Goal: Task Accomplishment & Management: Use online tool/utility

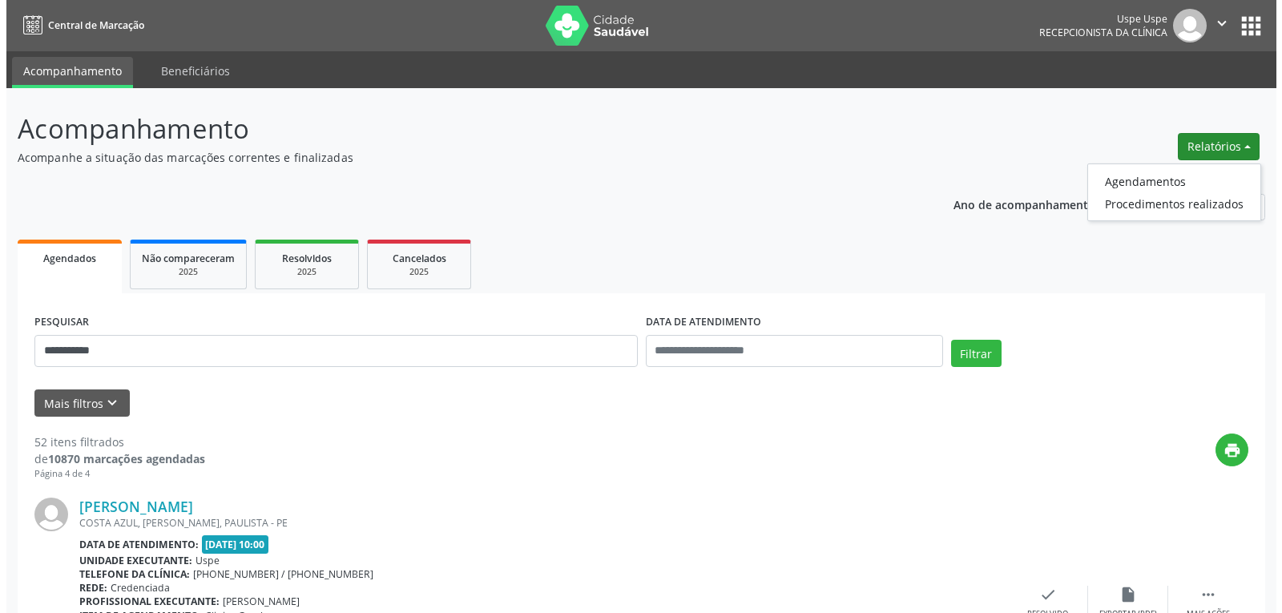
scroll to position [32, 0]
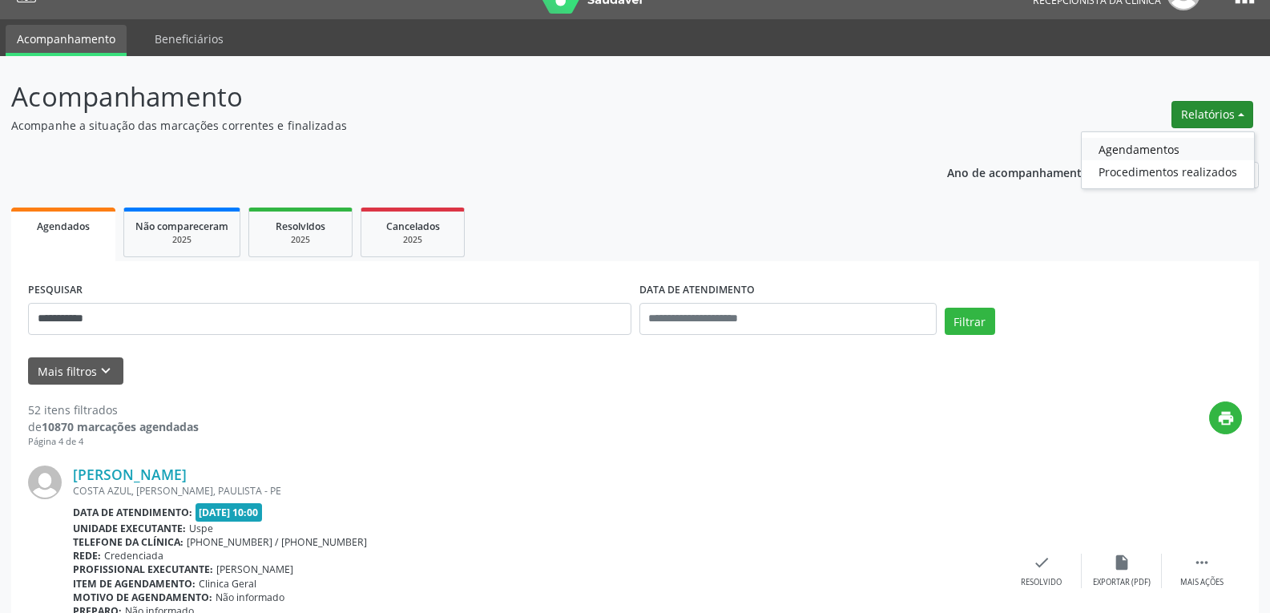
click at [1157, 148] on link "Agendamentos" at bounding box center [1167, 149] width 172 height 22
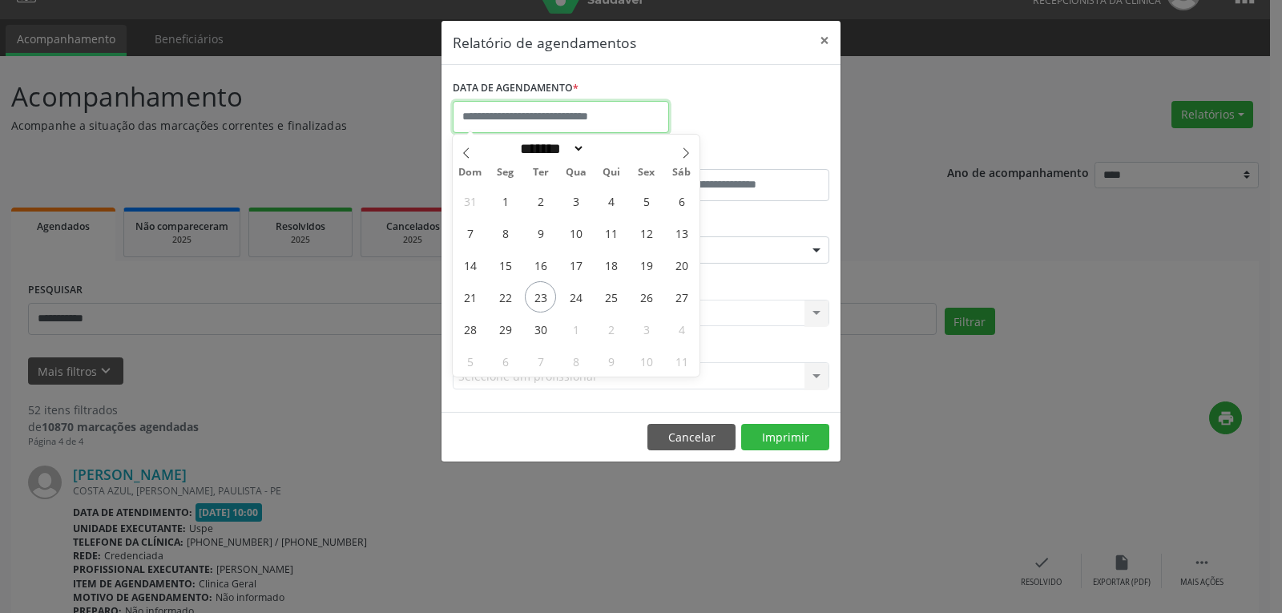
click at [575, 124] on input "text" at bounding box center [561, 117] width 216 height 32
click at [563, 294] on span "24" at bounding box center [575, 296] width 31 height 31
type input "**********"
click at [575, 294] on span "24" at bounding box center [575, 296] width 31 height 31
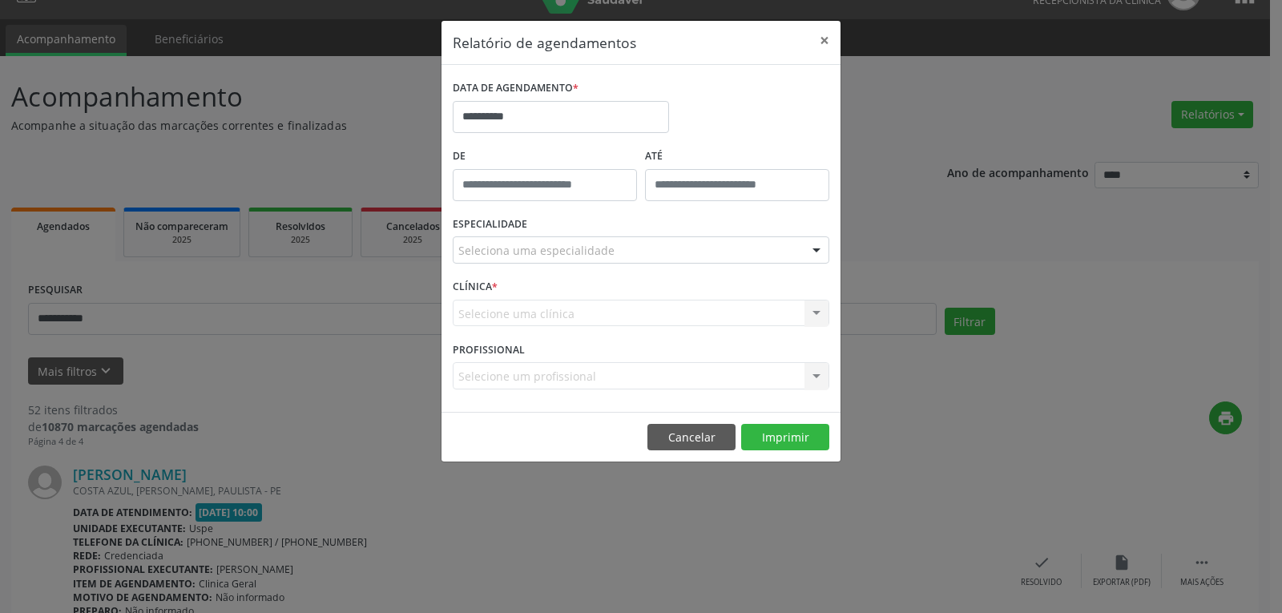
click at [575, 294] on div "CLÍNICA * Selecione uma clínica Nenhum resultado encontrado para: " " Não há ne…" at bounding box center [641, 306] width 385 height 62
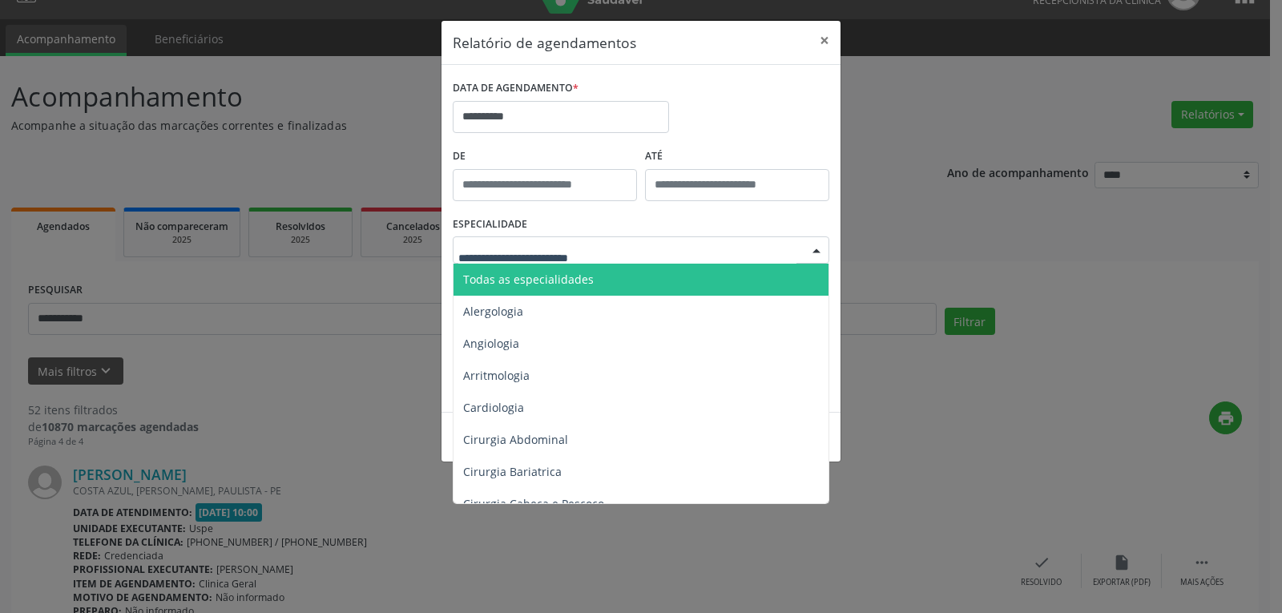
click at [595, 284] on span "Todas as especialidades" at bounding box center [641, 280] width 377 height 32
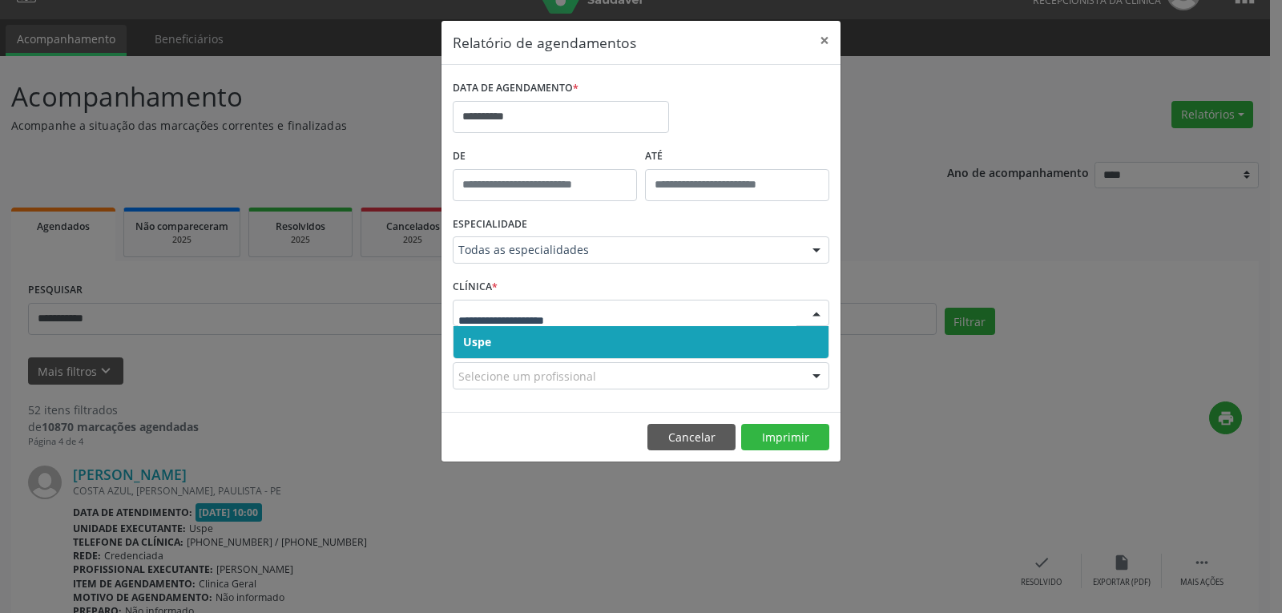
click at [563, 348] on span "Uspe" at bounding box center [640, 342] width 375 height 32
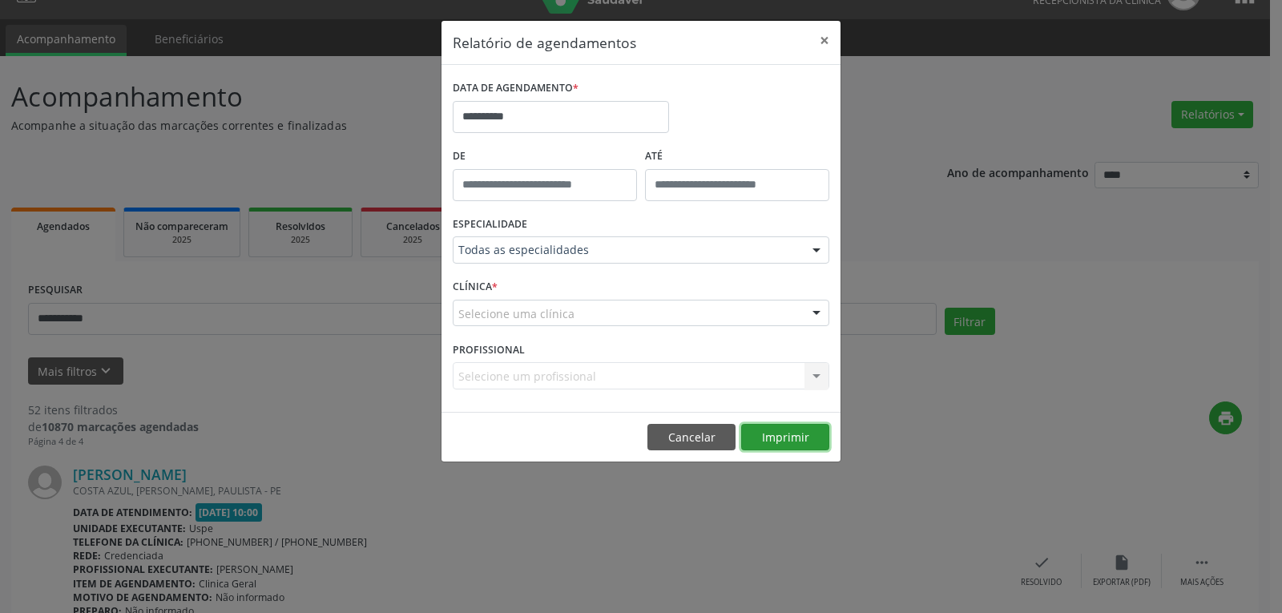
click at [793, 433] on button "Imprimir" at bounding box center [785, 437] width 88 height 27
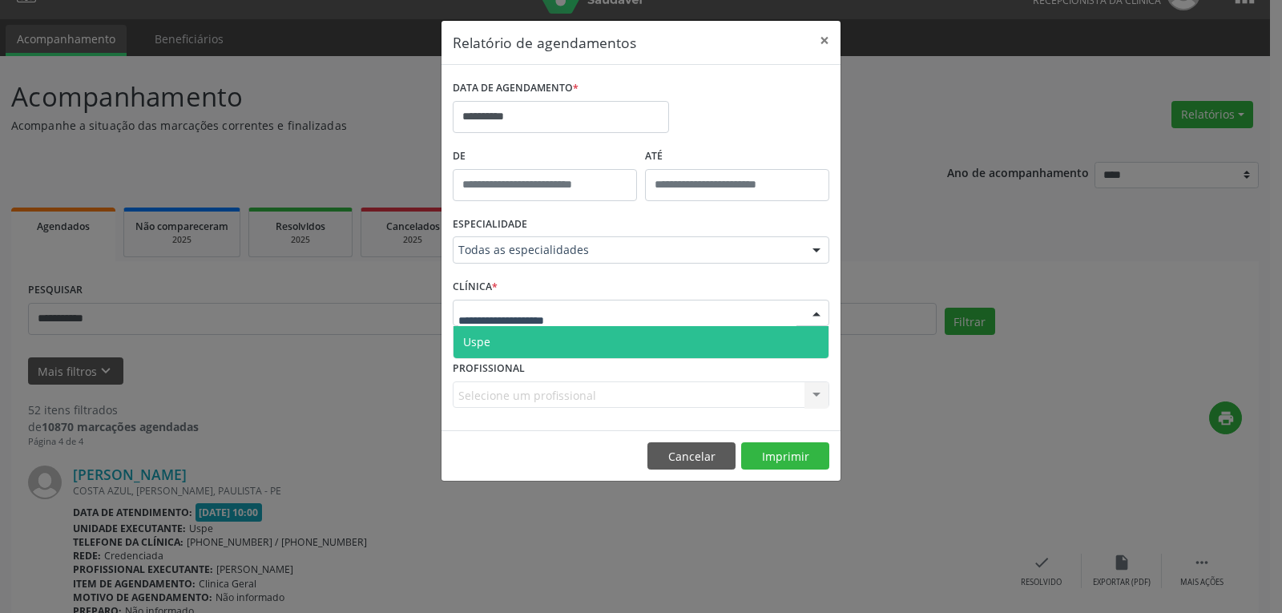
click at [606, 312] on div at bounding box center [641, 313] width 376 height 27
click at [558, 341] on span "Uspe" at bounding box center [640, 342] width 375 height 32
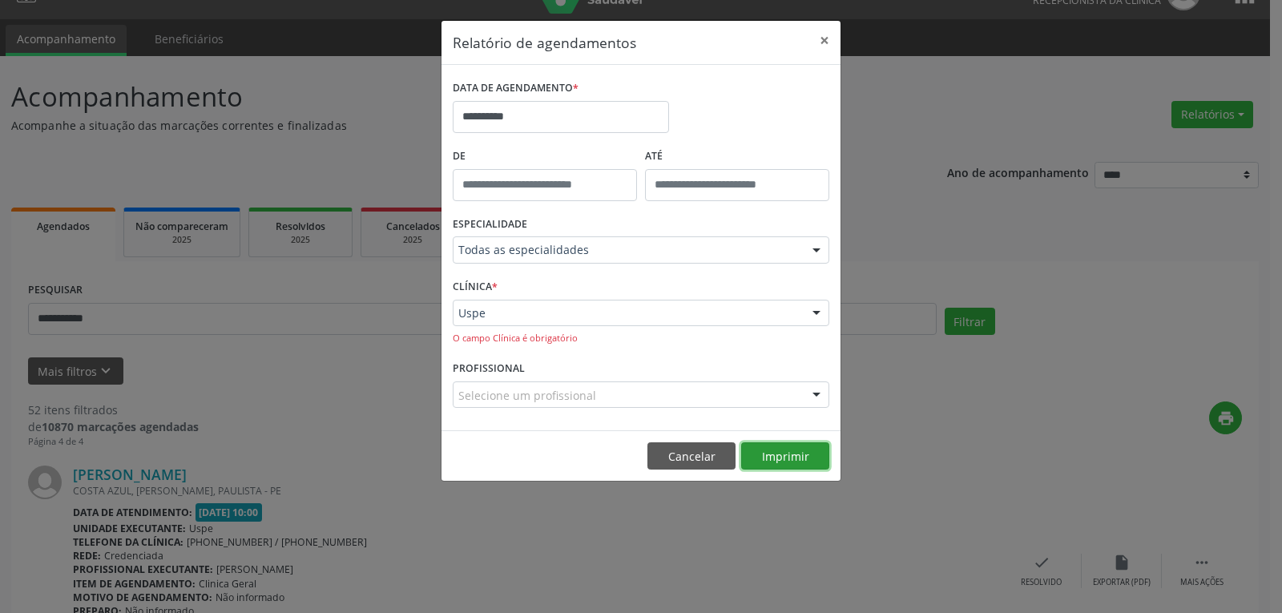
click at [784, 463] on button "Imprimir" at bounding box center [785, 455] width 88 height 27
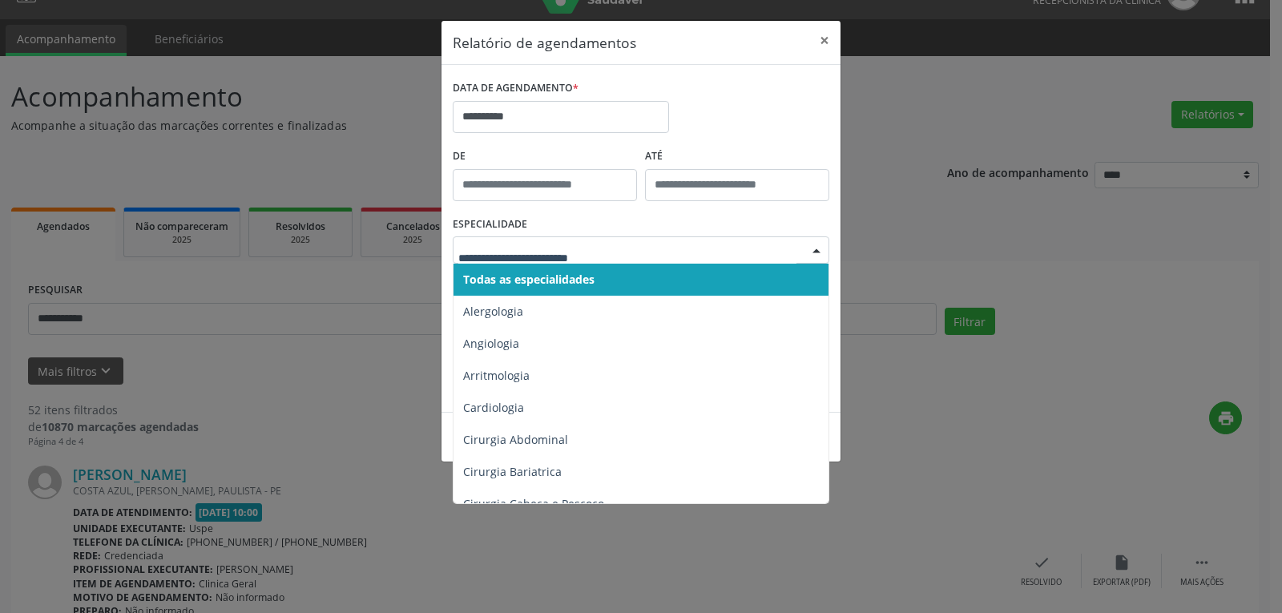
click at [560, 272] on span "Todas as especialidades" at bounding box center [528, 279] width 131 height 15
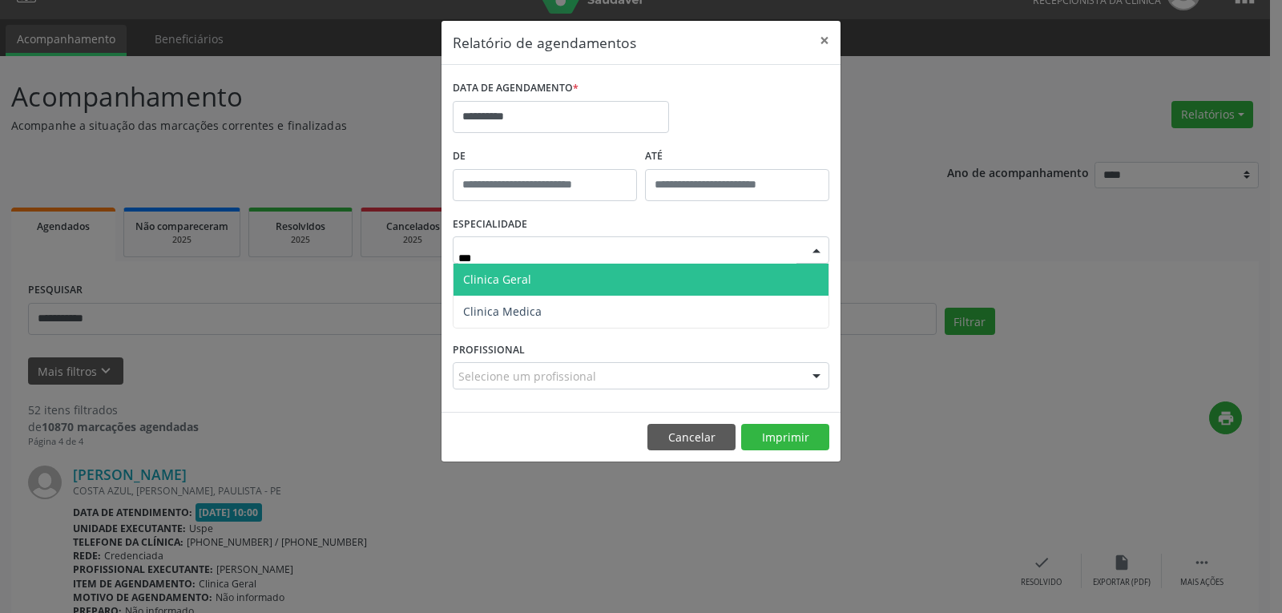
type input "****"
click at [550, 280] on span "Clinica Geral" at bounding box center [640, 280] width 375 height 32
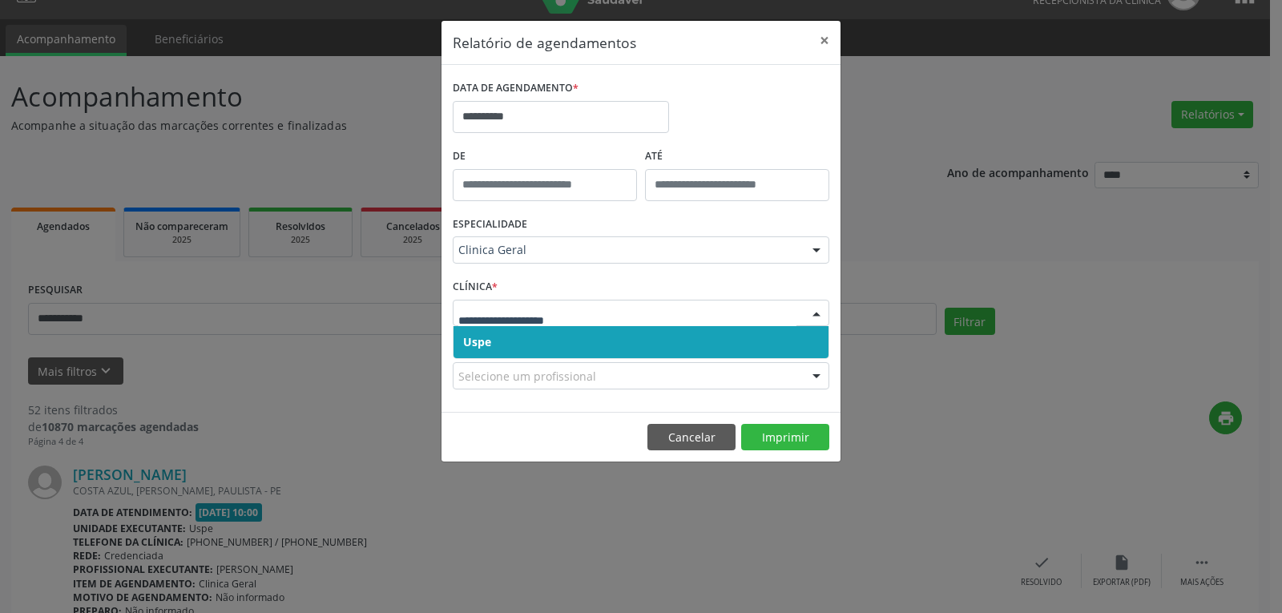
click at [497, 347] on span "Uspe" at bounding box center [640, 342] width 375 height 32
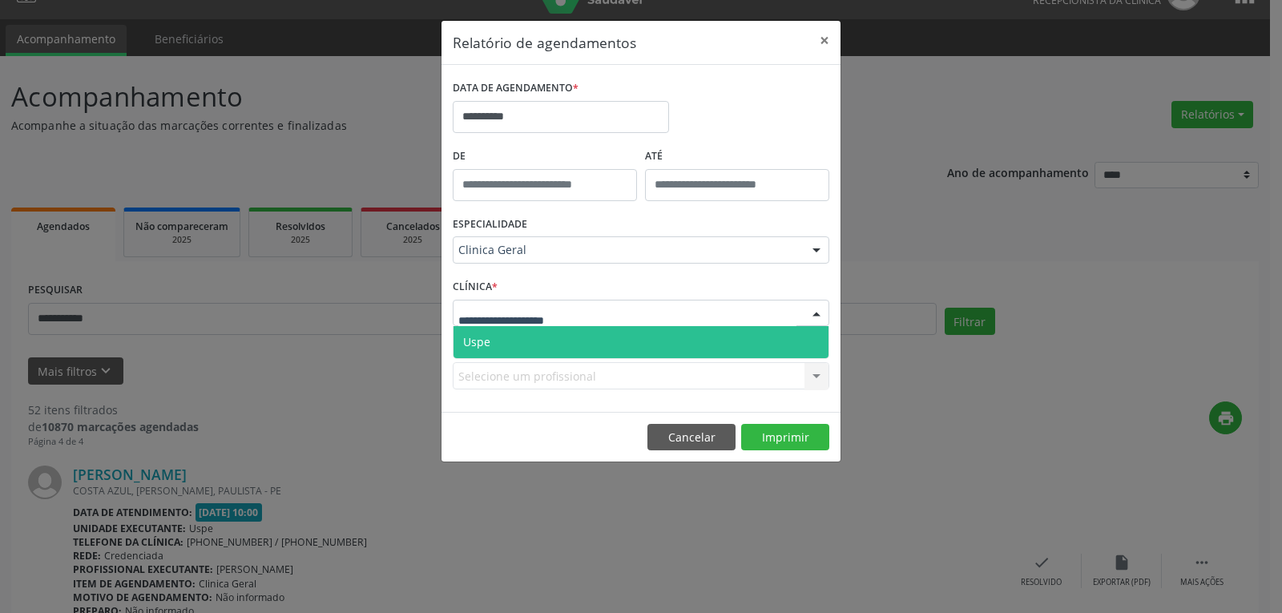
click at [497, 346] on span "Uspe" at bounding box center [640, 342] width 375 height 32
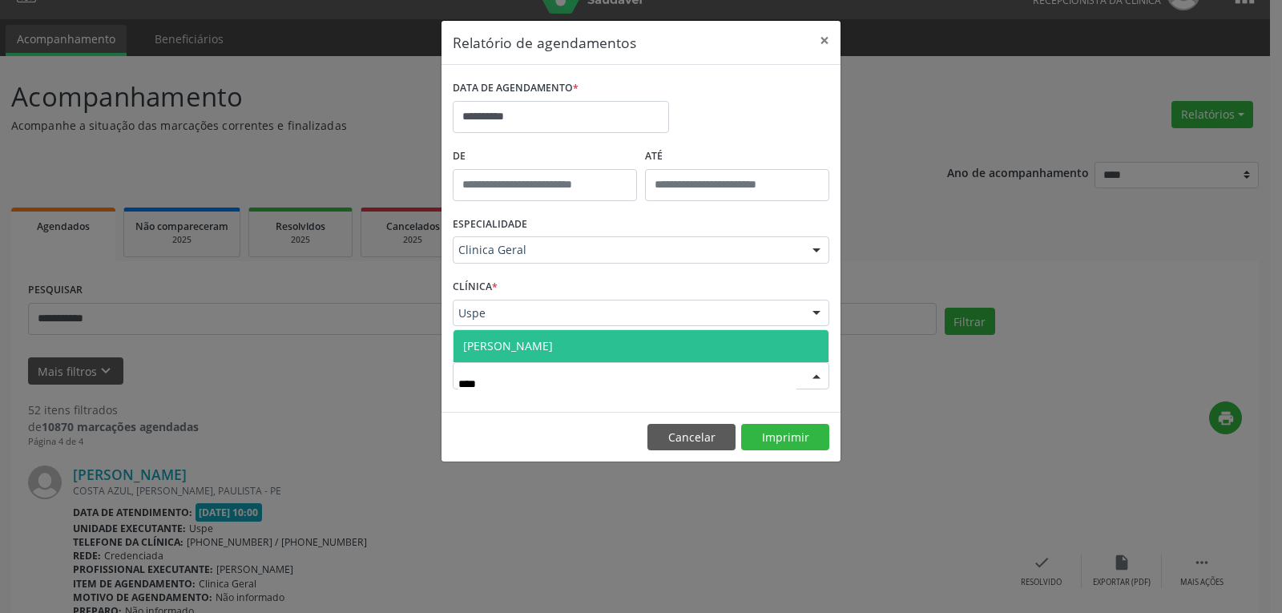
type input "*****"
click at [553, 344] on span "[PERSON_NAME]" at bounding box center [508, 345] width 90 height 15
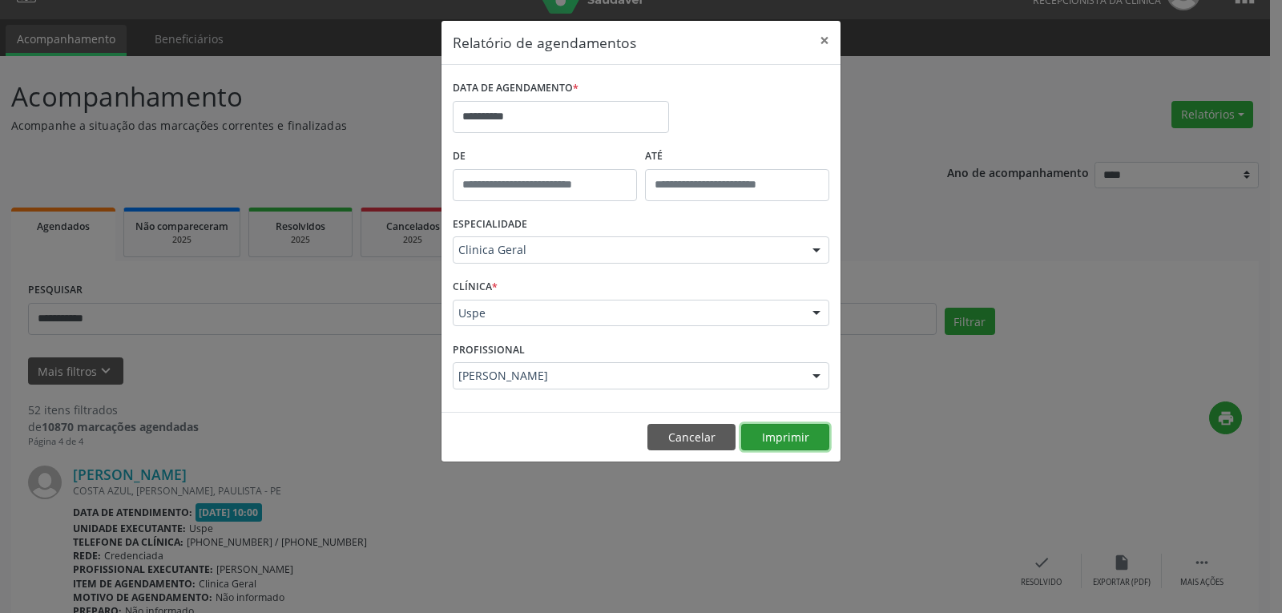
click at [799, 437] on button "Imprimir" at bounding box center [785, 437] width 88 height 27
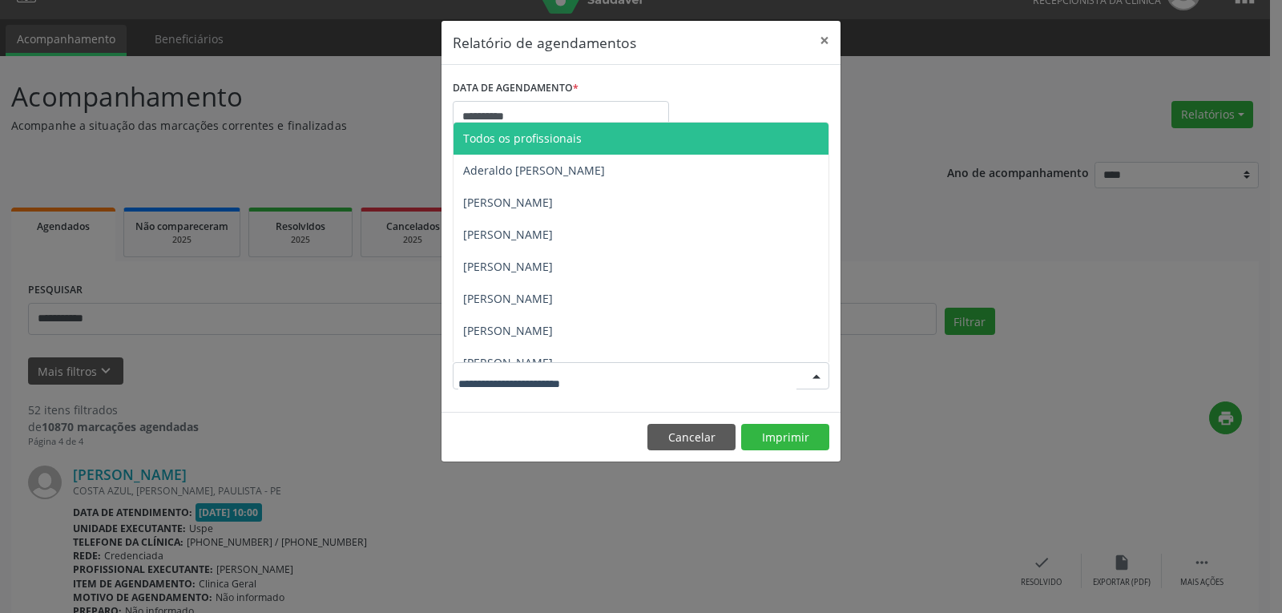
click at [755, 85] on div "**********" at bounding box center [641, 110] width 385 height 68
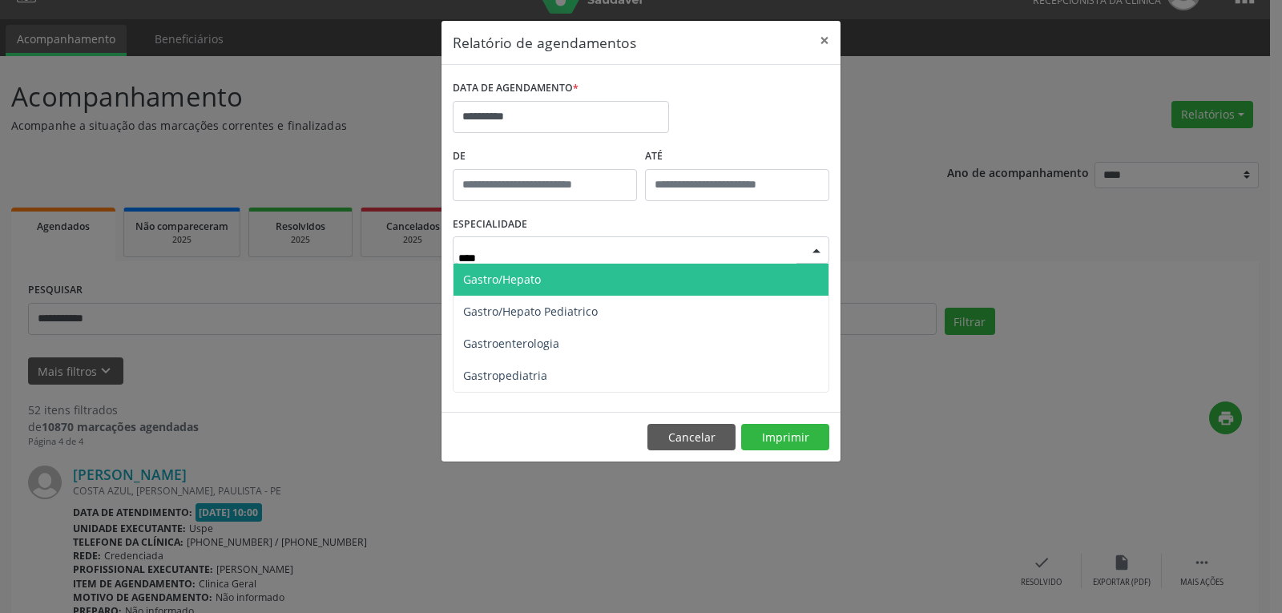
type input "*****"
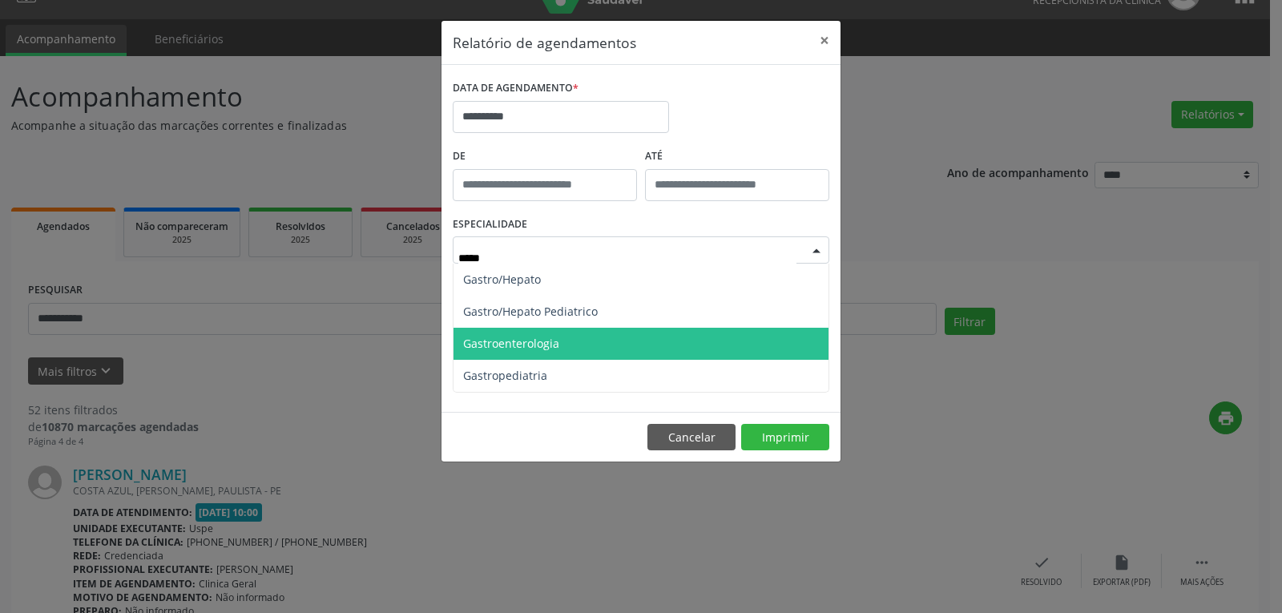
click at [575, 348] on span "Gastroenterologia" at bounding box center [640, 344] width 375 height 32
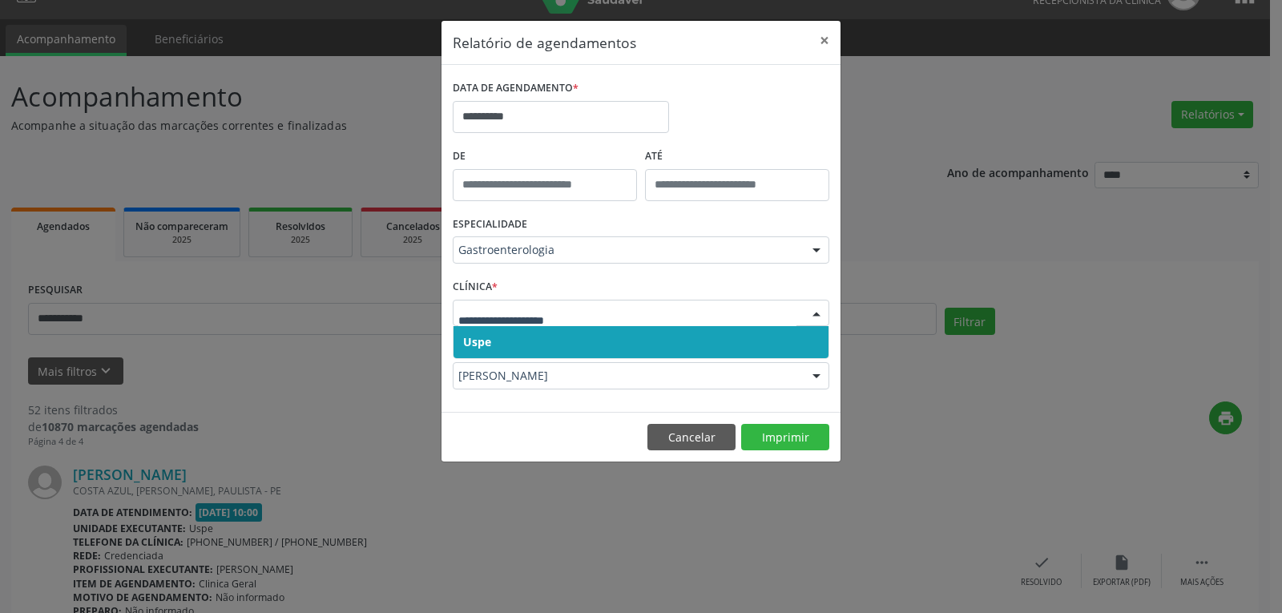
click at [618, 344] on span "Uspe" at bounding box center [640, 342] width 375 height 32
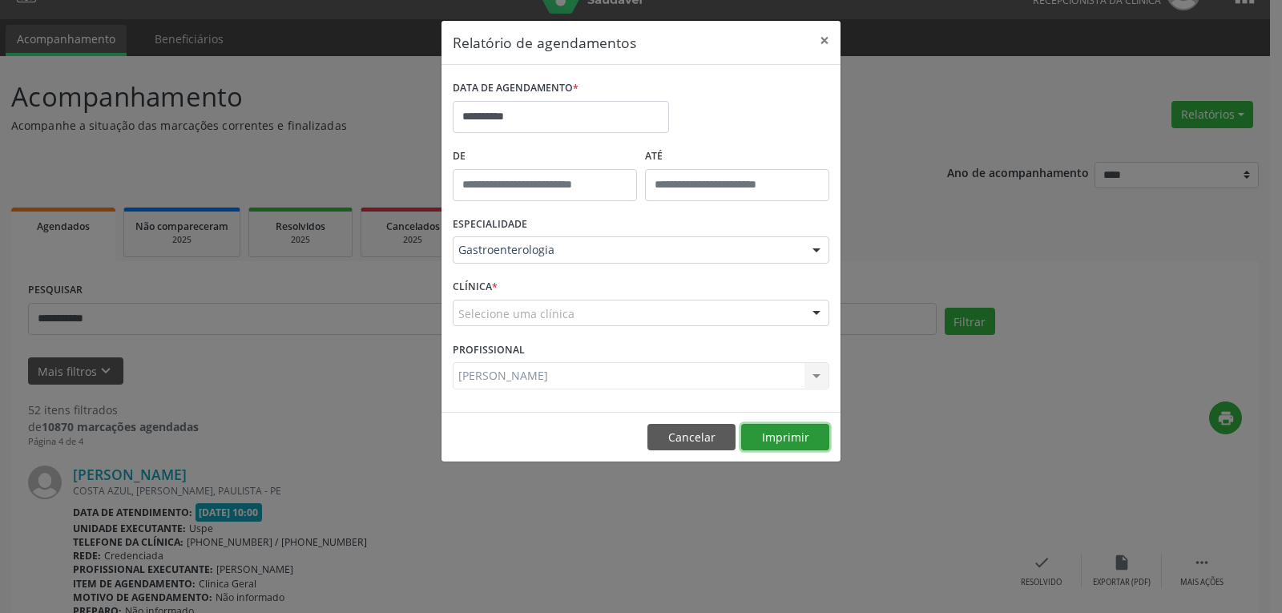
click at [792, 433] on button "Imprimir" at bounding box center [785, 437] width 88 height 27
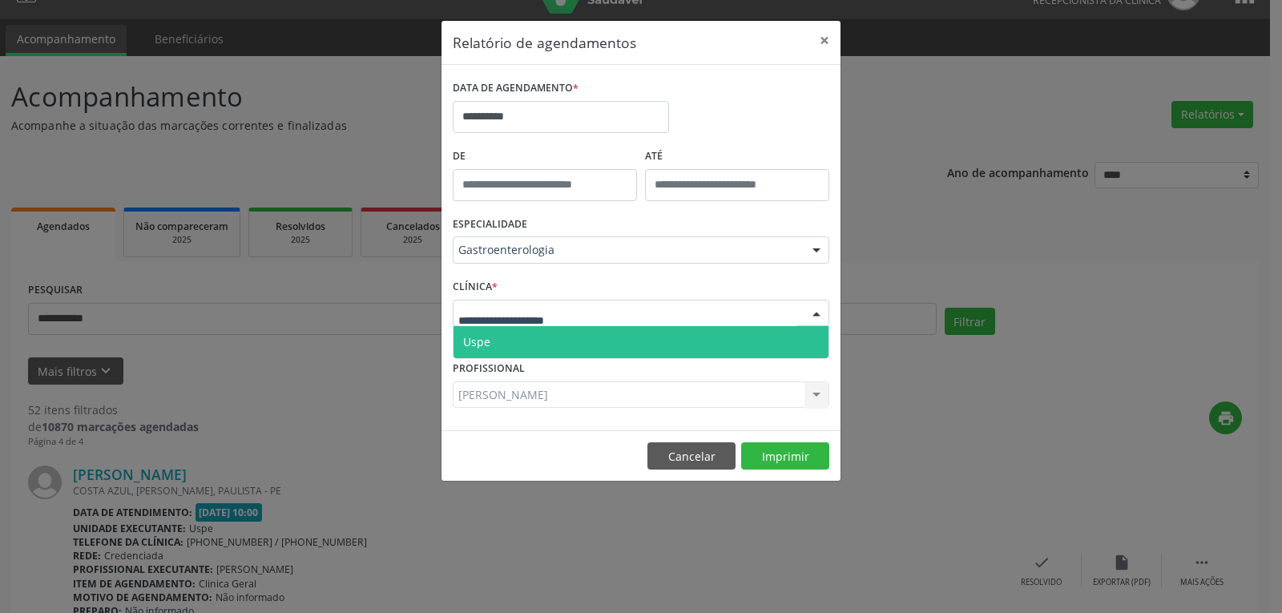
click at [579, 314] on div at bounding box center [641, 313] width 376 height 27
click at [528, 347] on span "Uspe" at bounding box center [640, 342] width 375 height 32
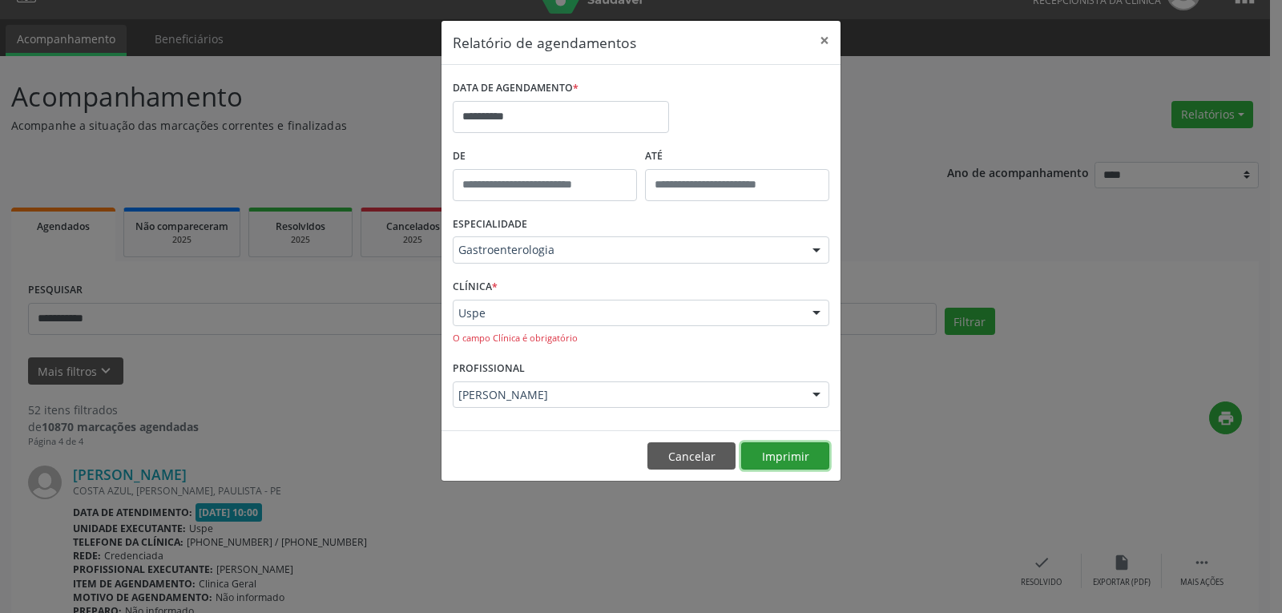
click at [775, 458] on button "Imprimir" at bounding box center [785, 455] width 88 height 27
